Goal: Task Accomplishment & Management: Use online tool/utility

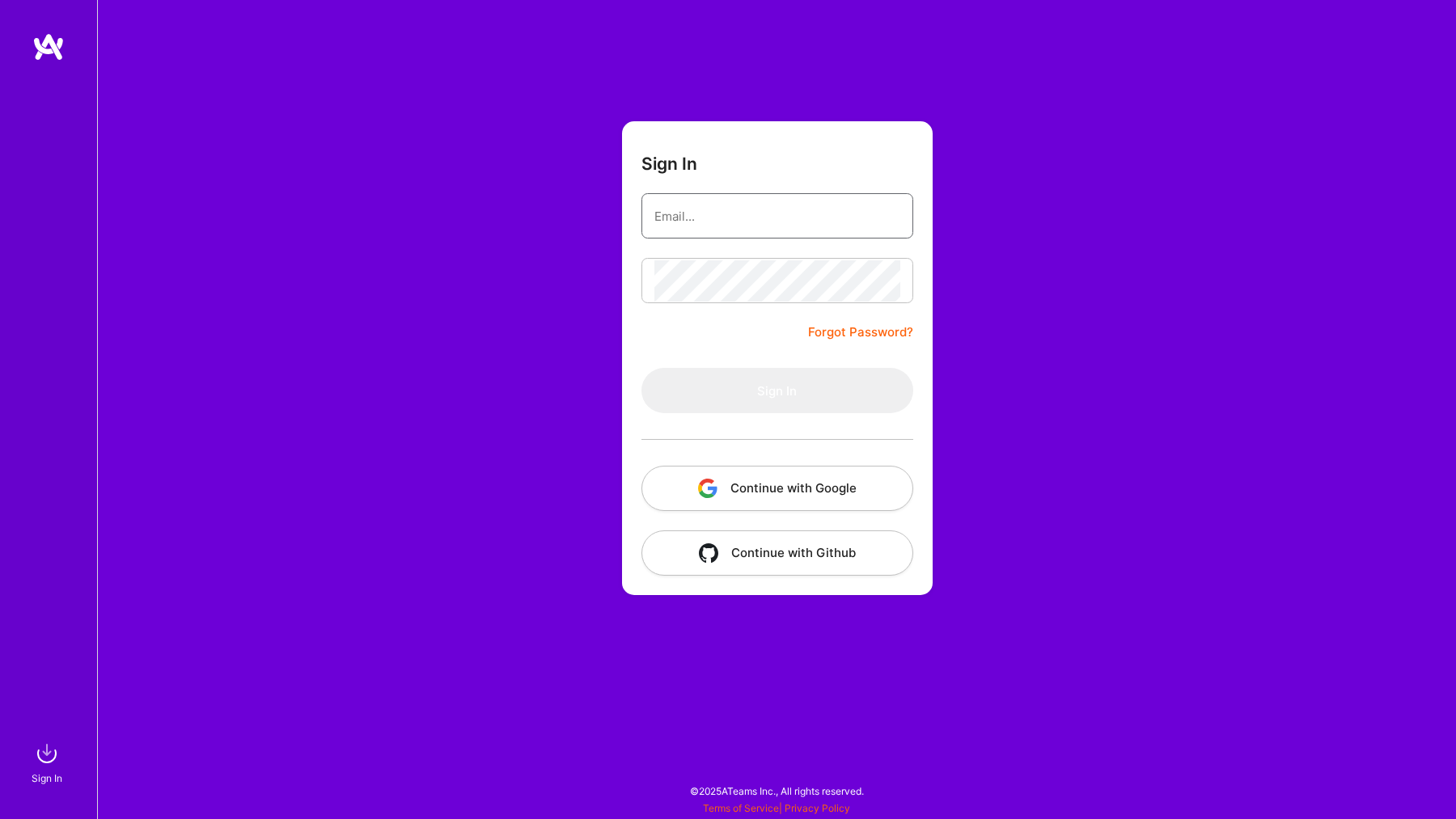
type input "[EMAIL_ADDRESS][DOMAIN_NAME]"
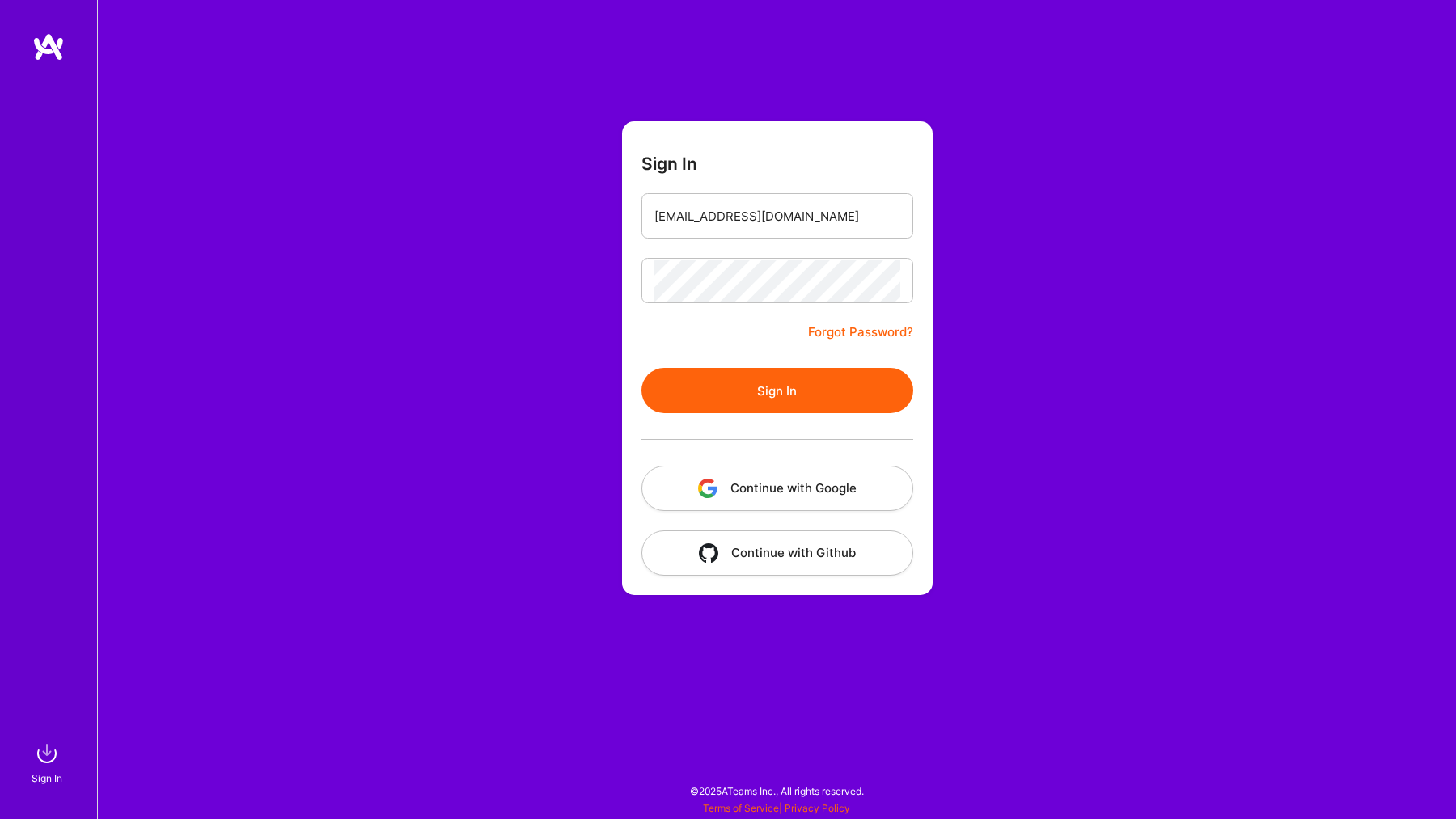
click at [763, 379] on button "Sign In" at bounding box center [777, 390] width 271 height 46
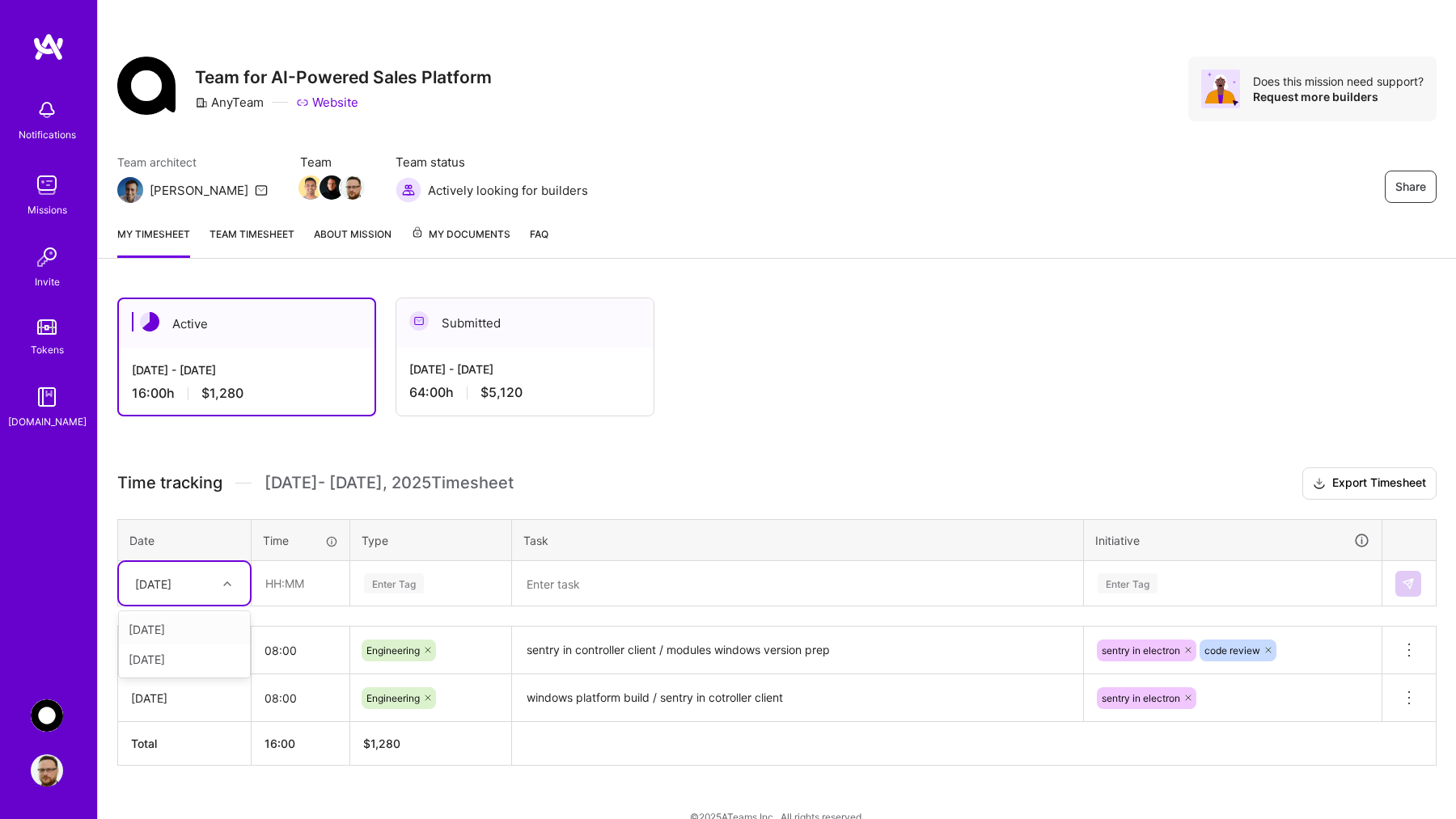
click at [228, 583] on icon at bounding box center [227, 584] width 8 height 8
click at [294, 579] on input "text" at bounding box center [300, 583] width 96 height 43
type input "08:00"
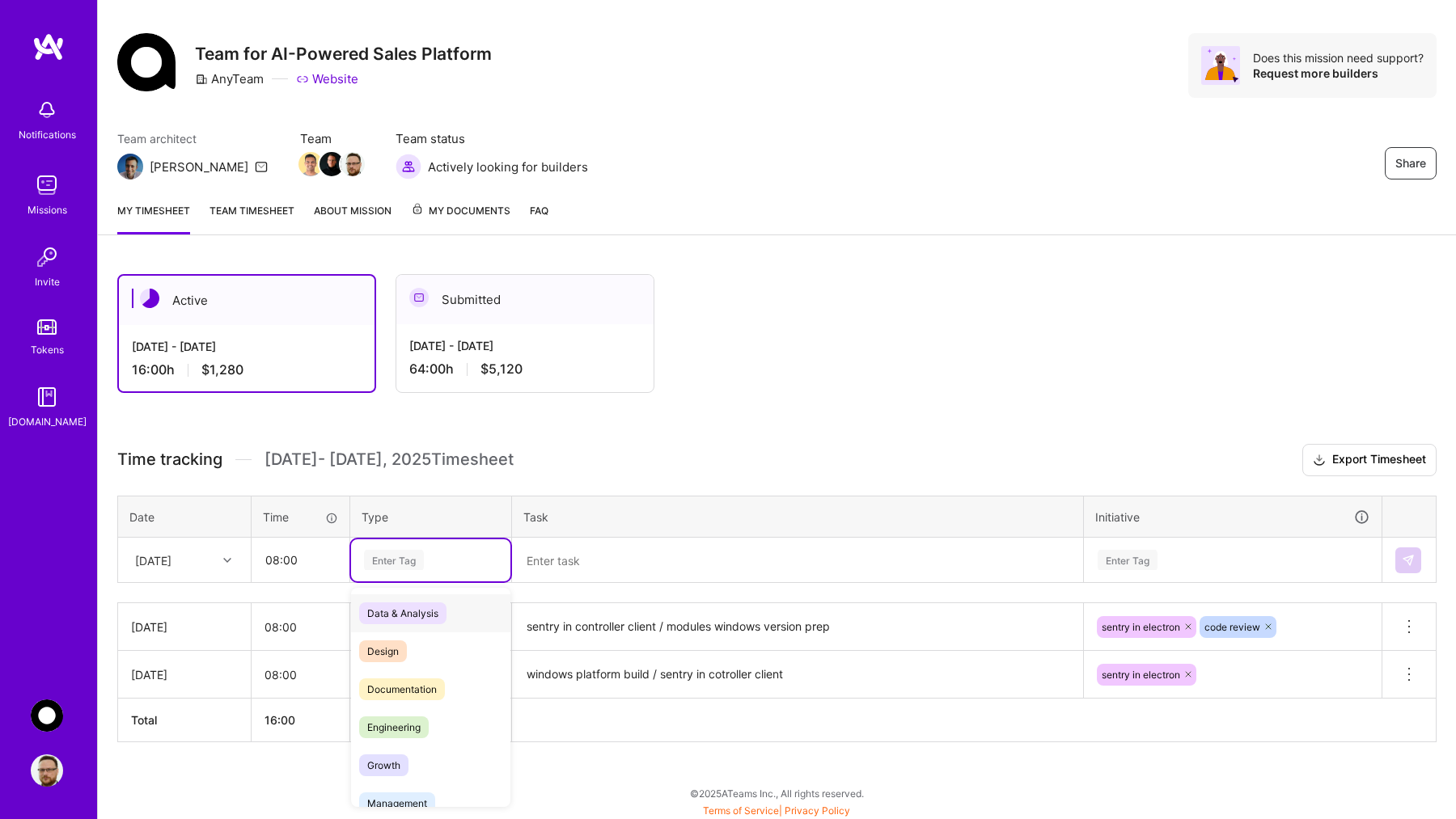
scroll to position [25, 0]
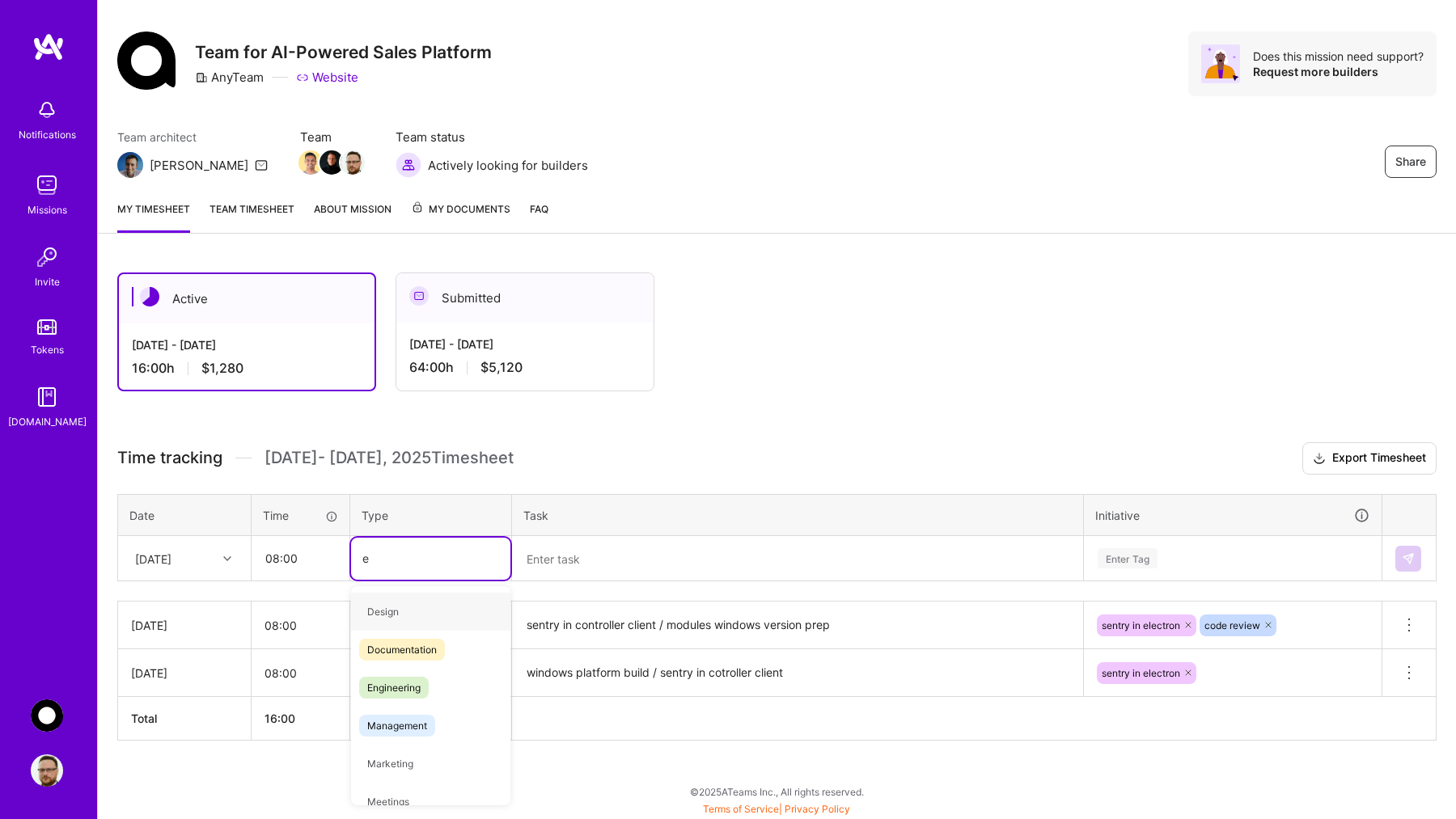
type input "en"
click at [398, 653] on span "Engineering" at bounding box center [394, 650] width 70 height 22
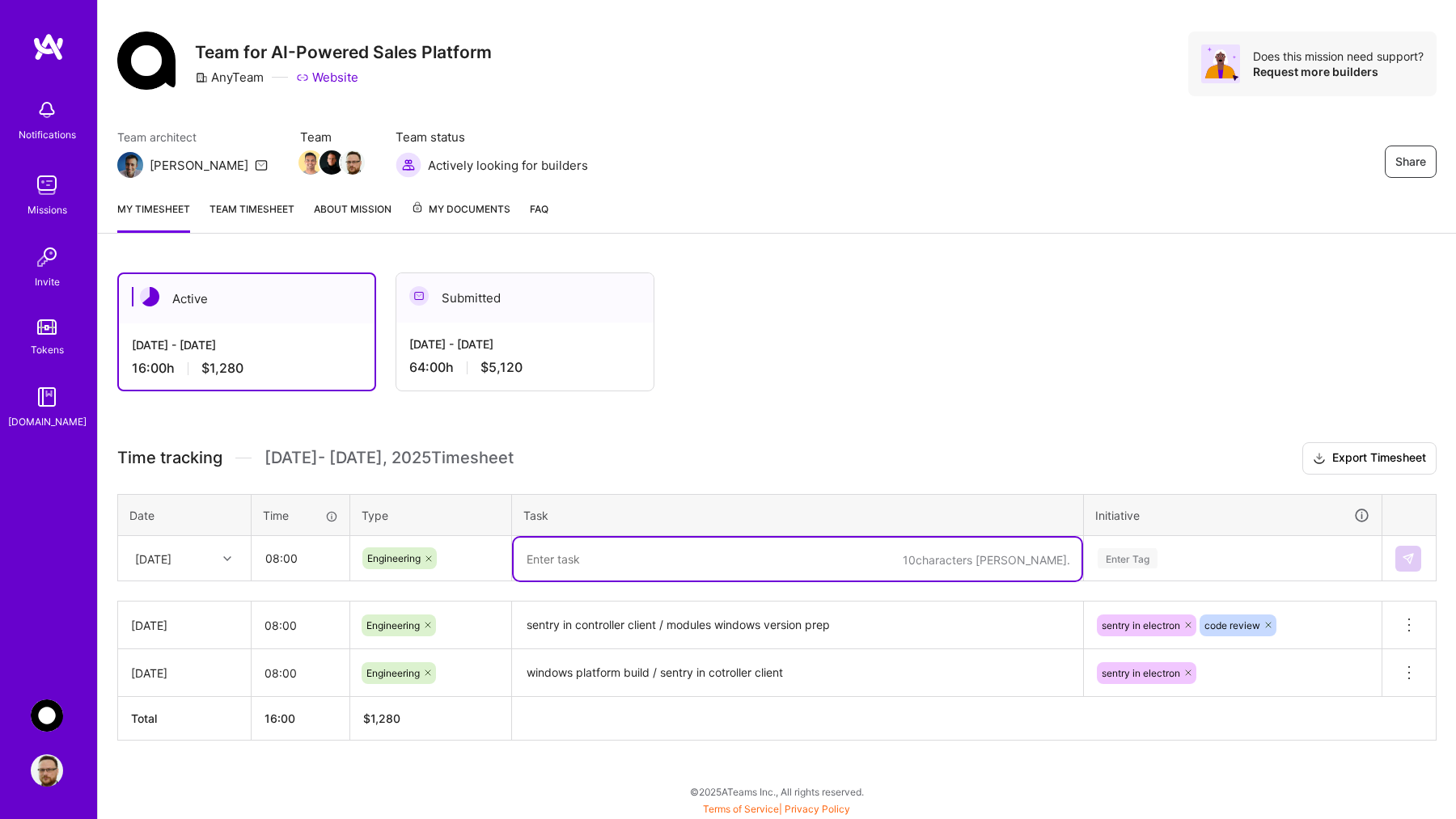
click at [546, 559] on textarea at bounding box center [798, 559] width 568 height 43
type textarea "sentry in controller binary error log #39"
click at [1153, 558] on div "Enter Tag" at bounding box center [1233, 558] width 296 height 42
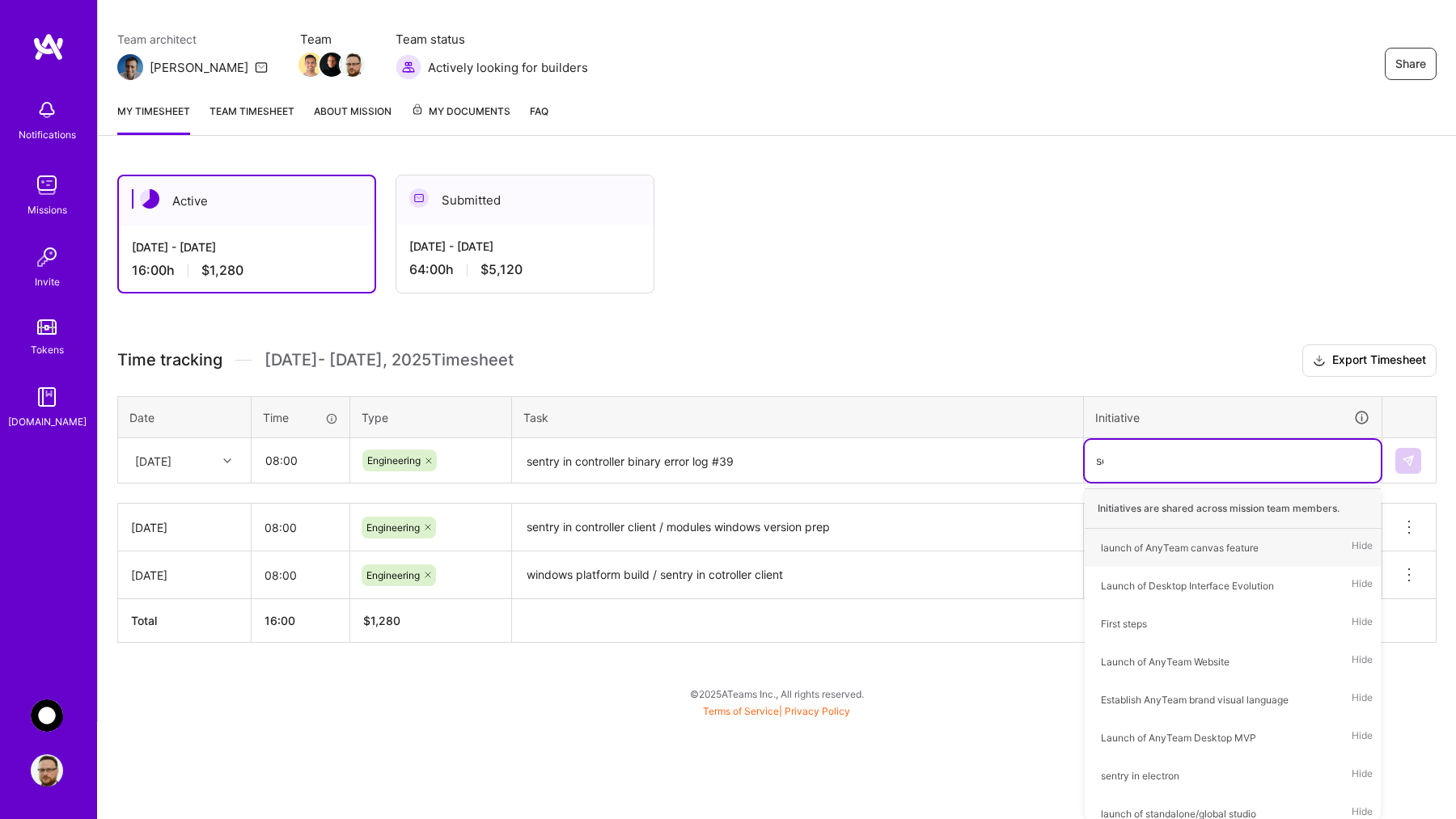
scroll to position [25, 0]
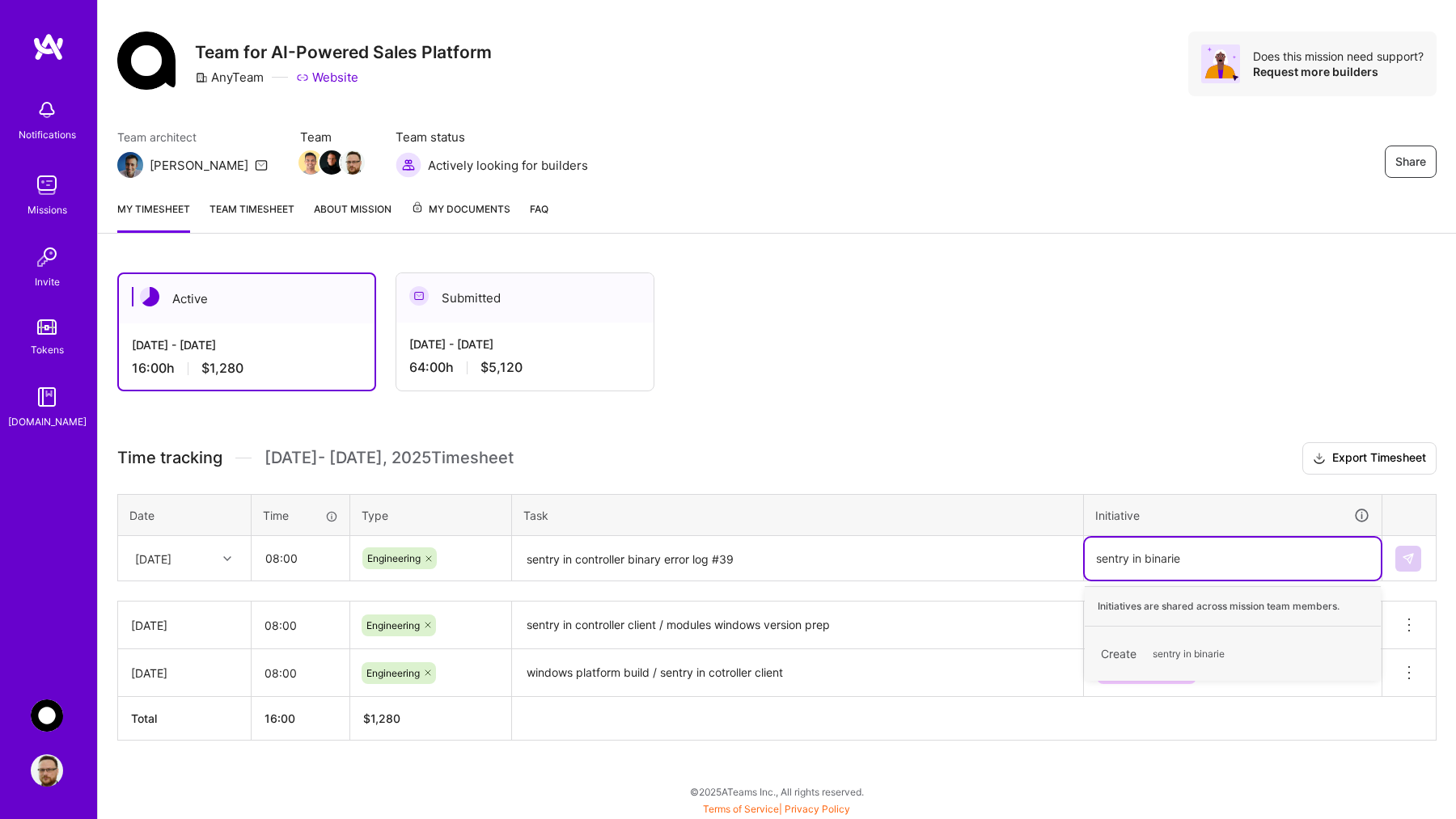
type input "sentry in binaries"
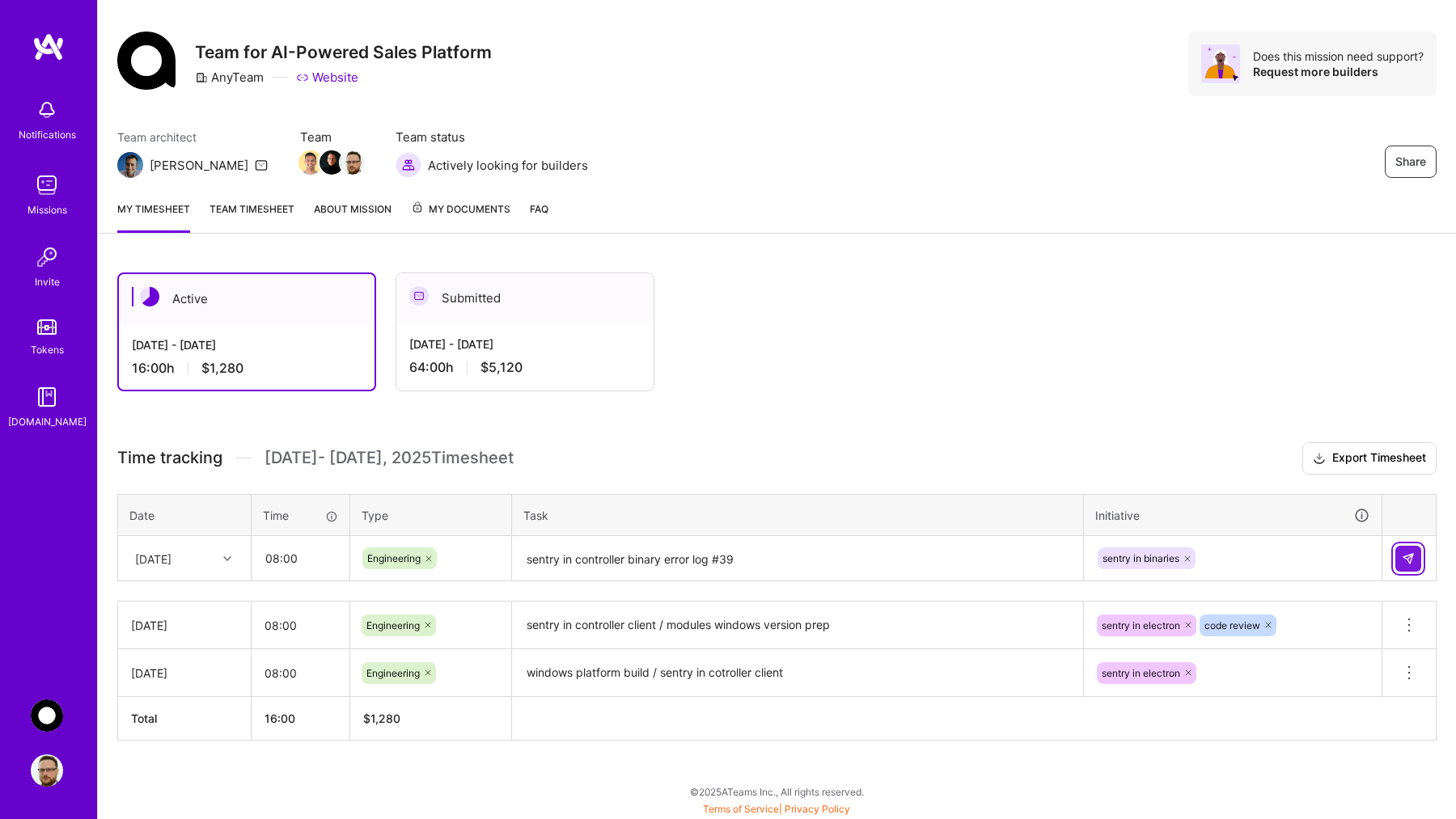
click at [1410, 563] on img at bounding box center [1409, 559] width 13 height 13
